Goal: Information Seeking & Learning: Learn about a topic

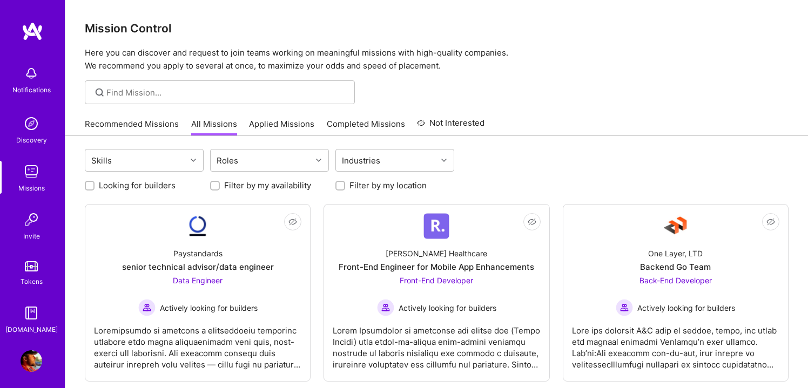
click at [163, 126] on link "Recommended Missions" at bounding box center [132, 127] width 94 height 18
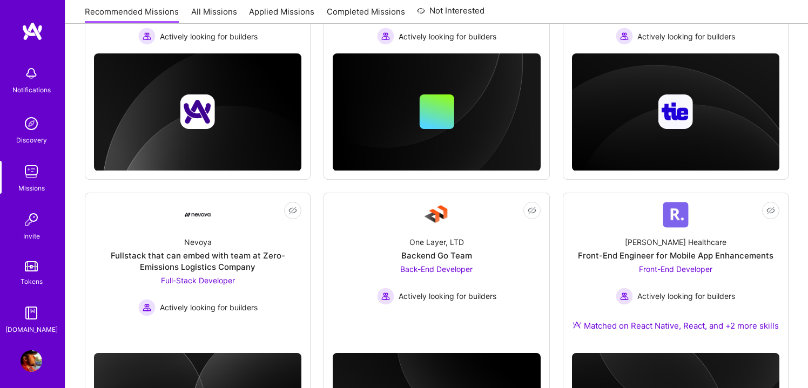
scroll to position [555, 0]
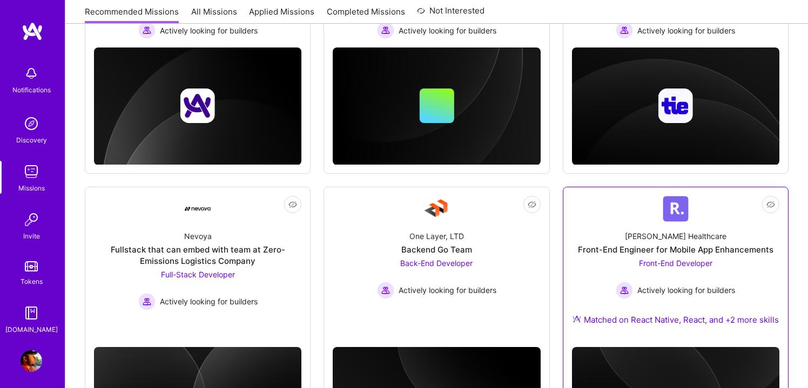
click at [698, 298] on div "Actively looking for builders" at bounding box center [675, 290] width 119 height 17
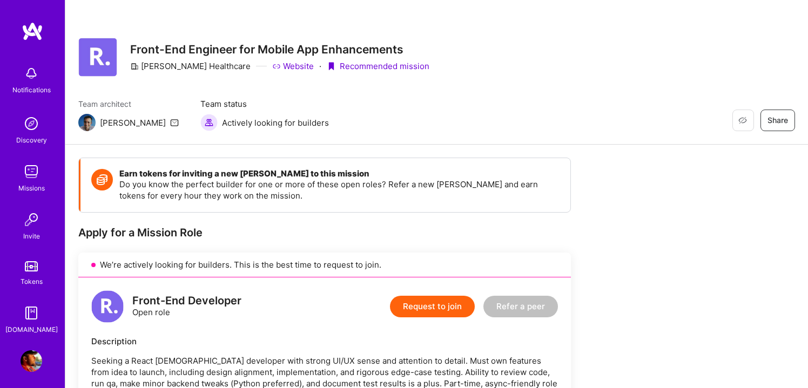
click at [31, 179] on img at bounding box center [32, 172] width 22 height 22
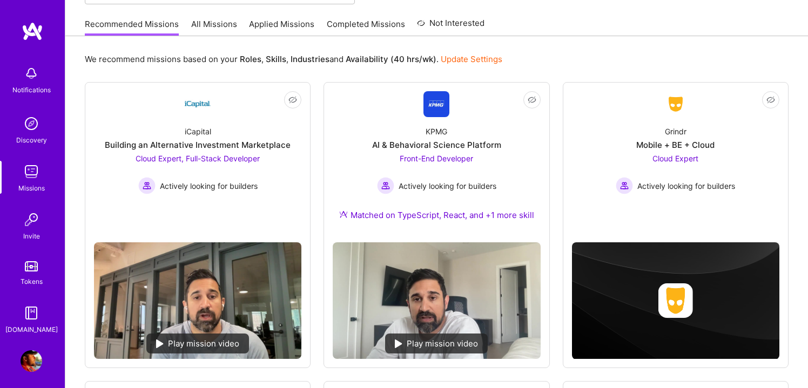
scroll to position [144, 0]
